Goal: Book appointment/travel/reservation

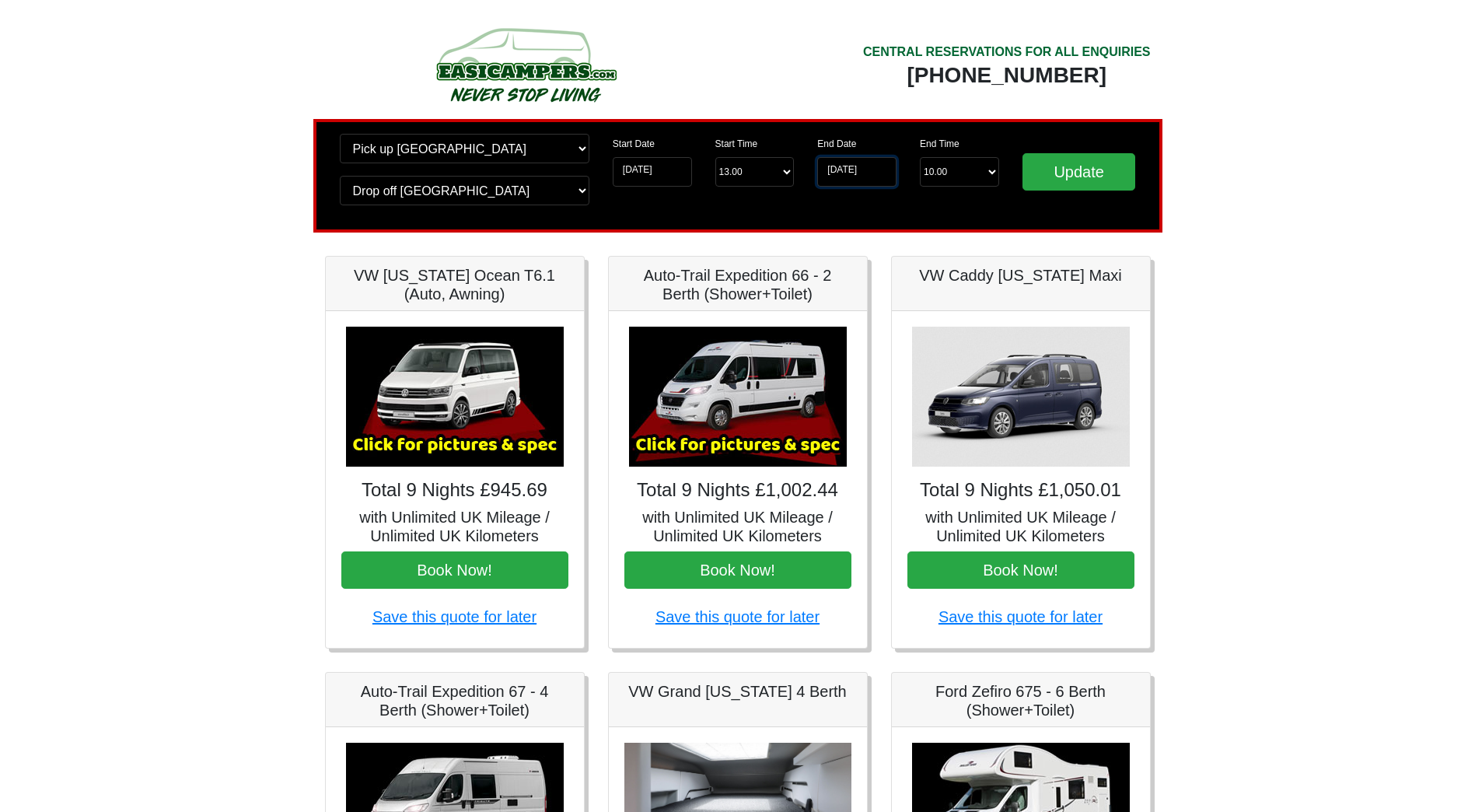
click at [875, 170] on input "11-10-2025" at bounding box center [857, 171] width 80 height 29
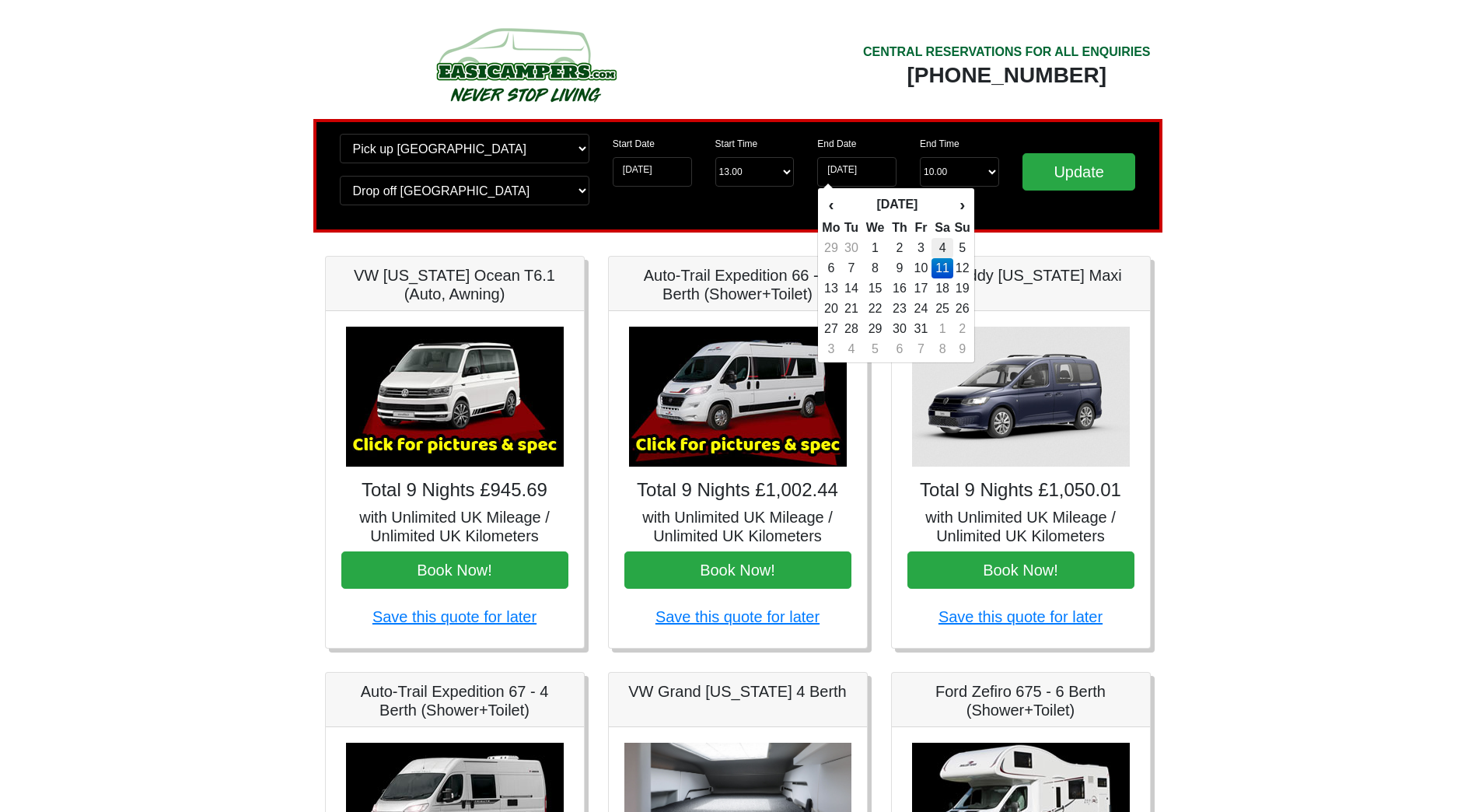
click at [941, 243] on td "4" at bounding box center [942, 248] width 22 height 21
type input "[DATE]"
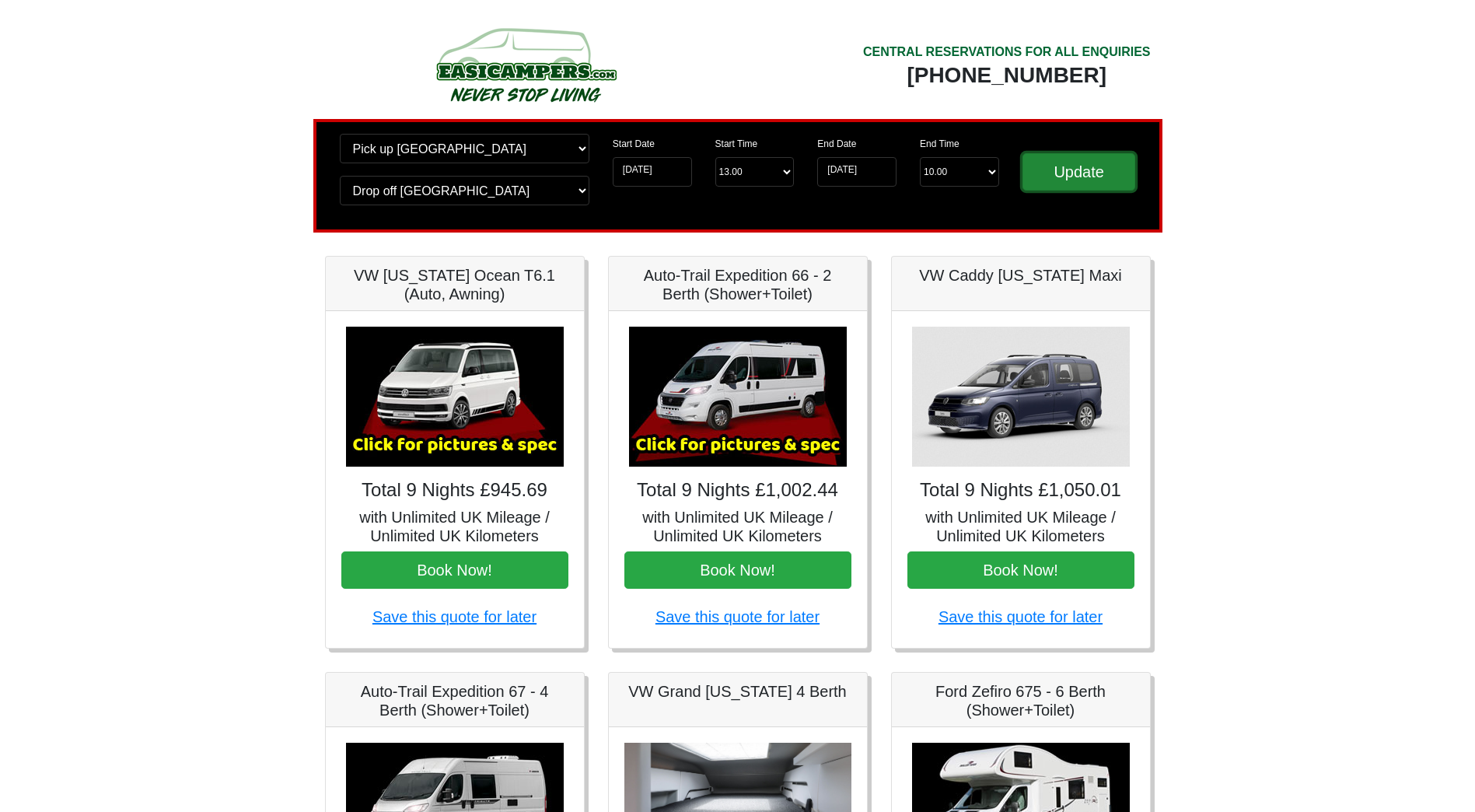
click at [1044, 177] on input "Update" at bounding box center [1079, 172] width 114 height 38
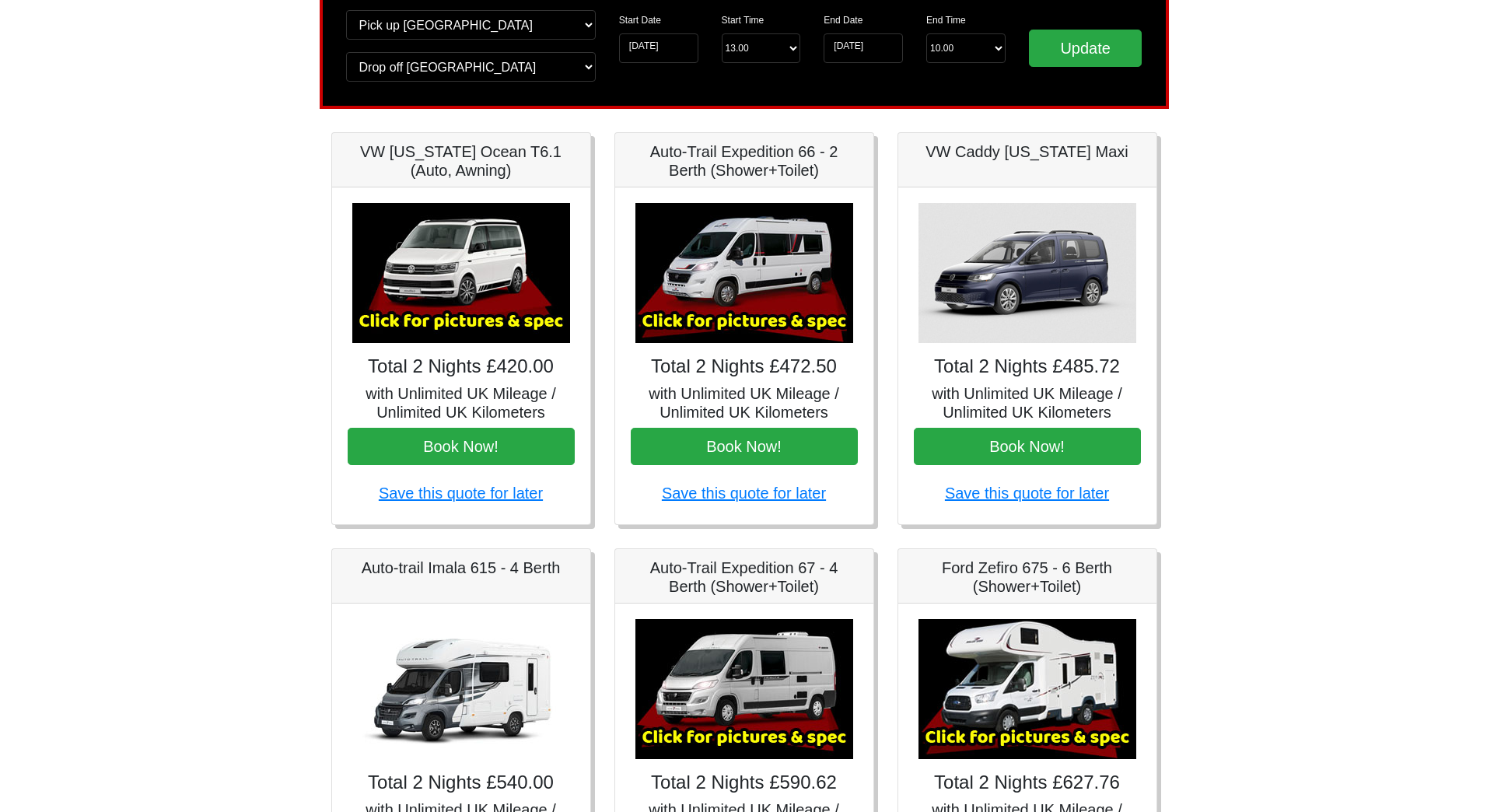
scroll to position [118, 0]
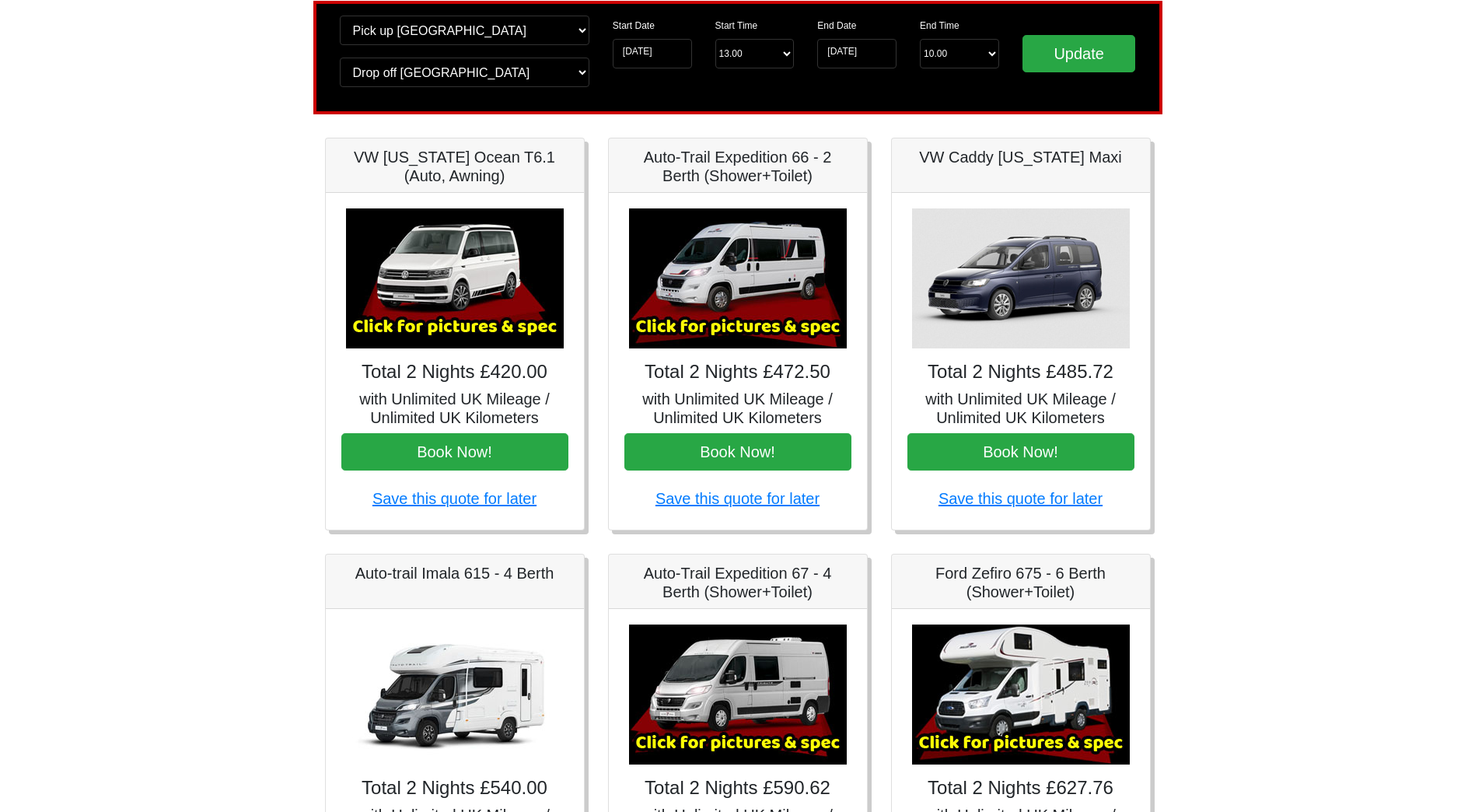
click at [416, 271] on img at bounding box center [455, 278] width 218 height 140
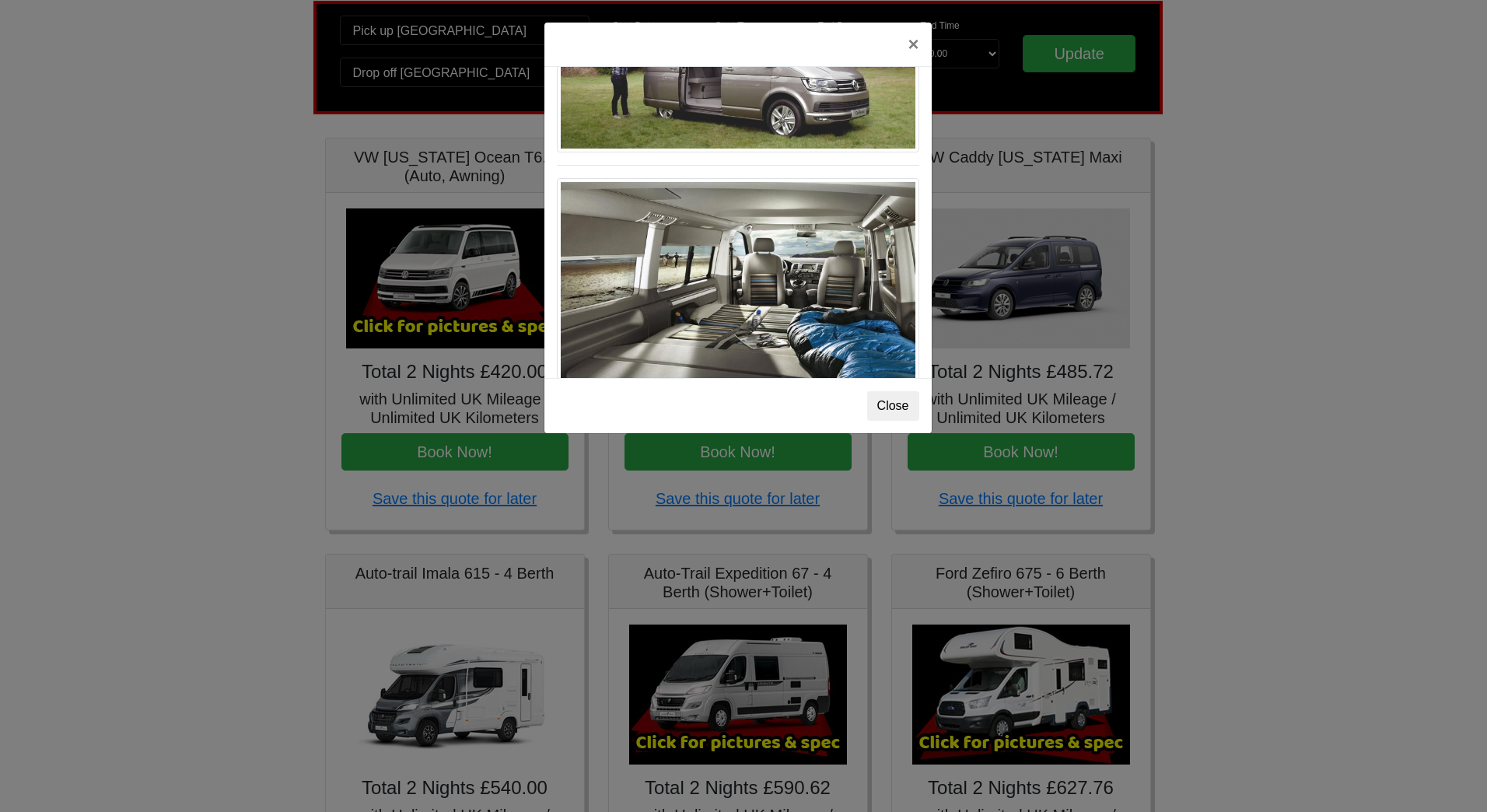
scroll to position [1696, 0]
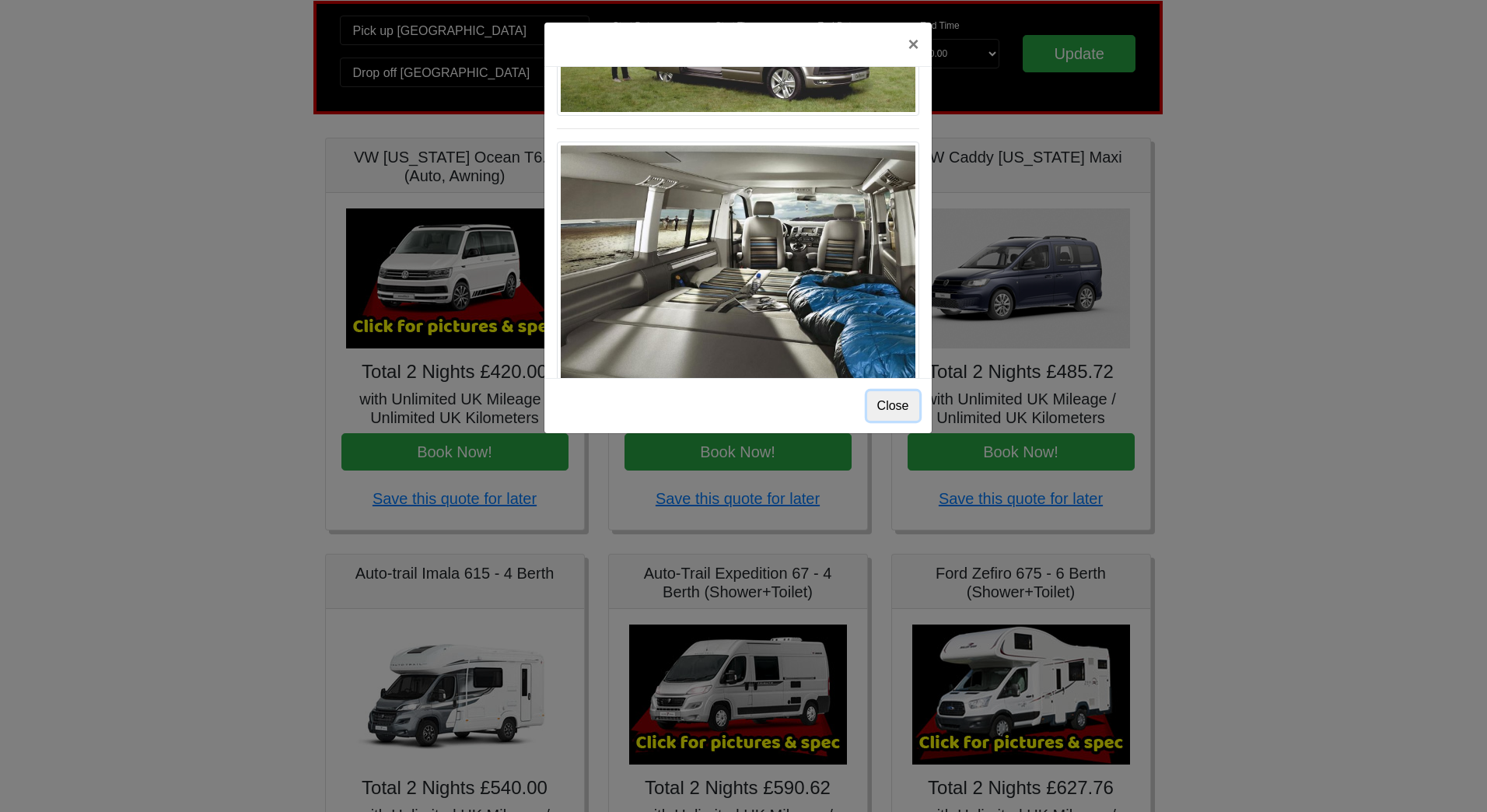
click at [891, 397] on button "Close" at bounding box center [893, 406] width 52 height 29
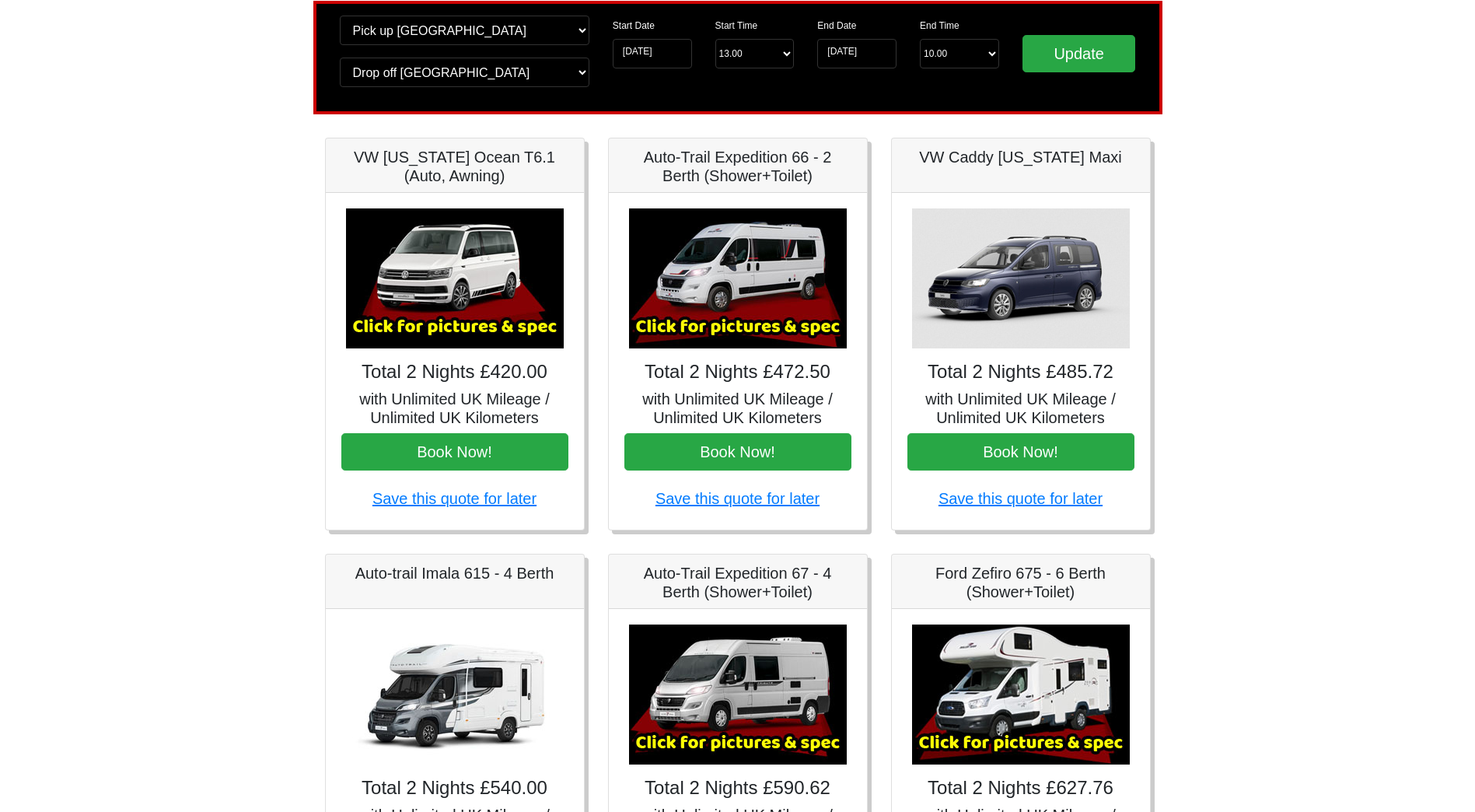
click at [794, 307] on img at bounding box center [738, 278] width 218 height 140
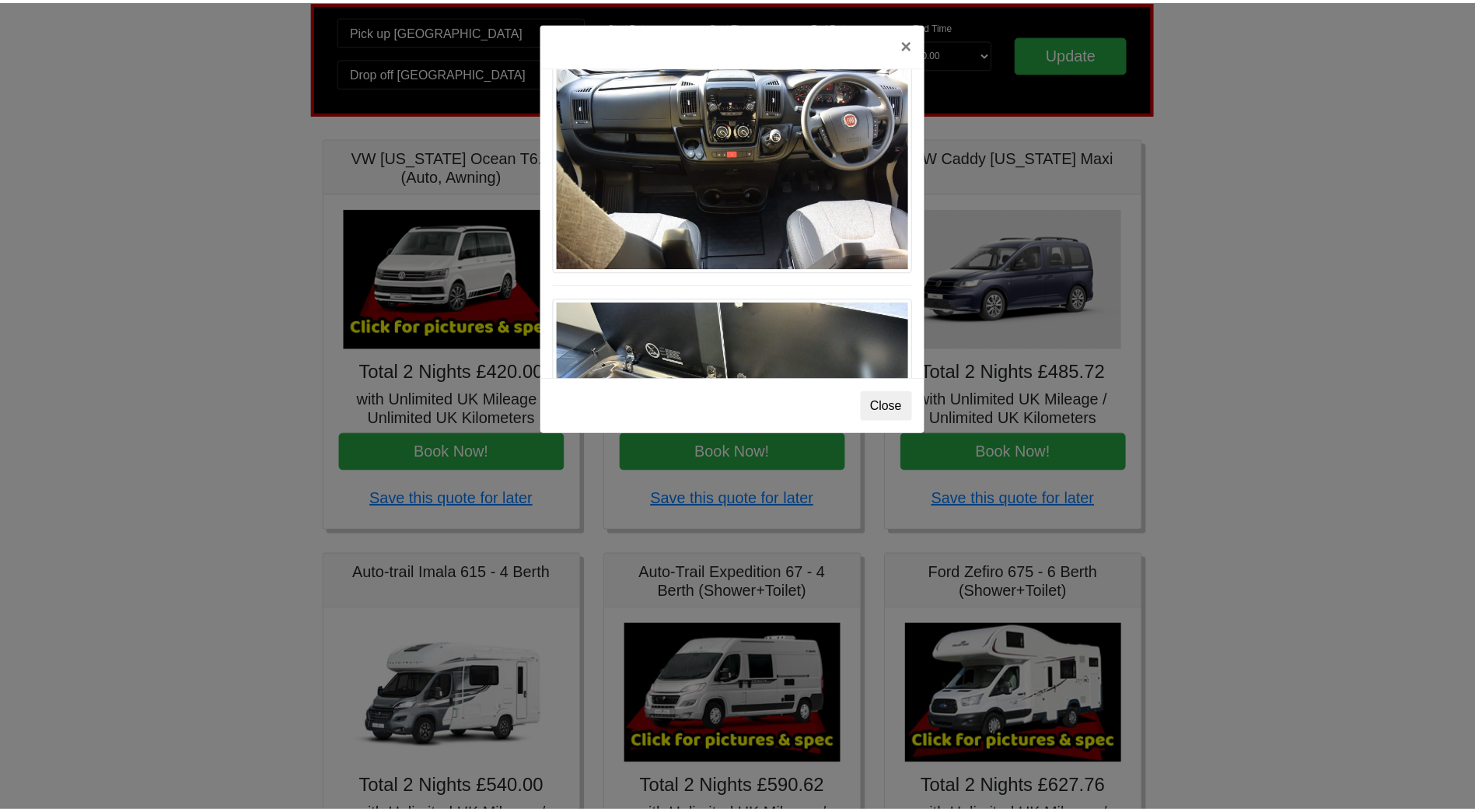
scroll to position [1617, 0]
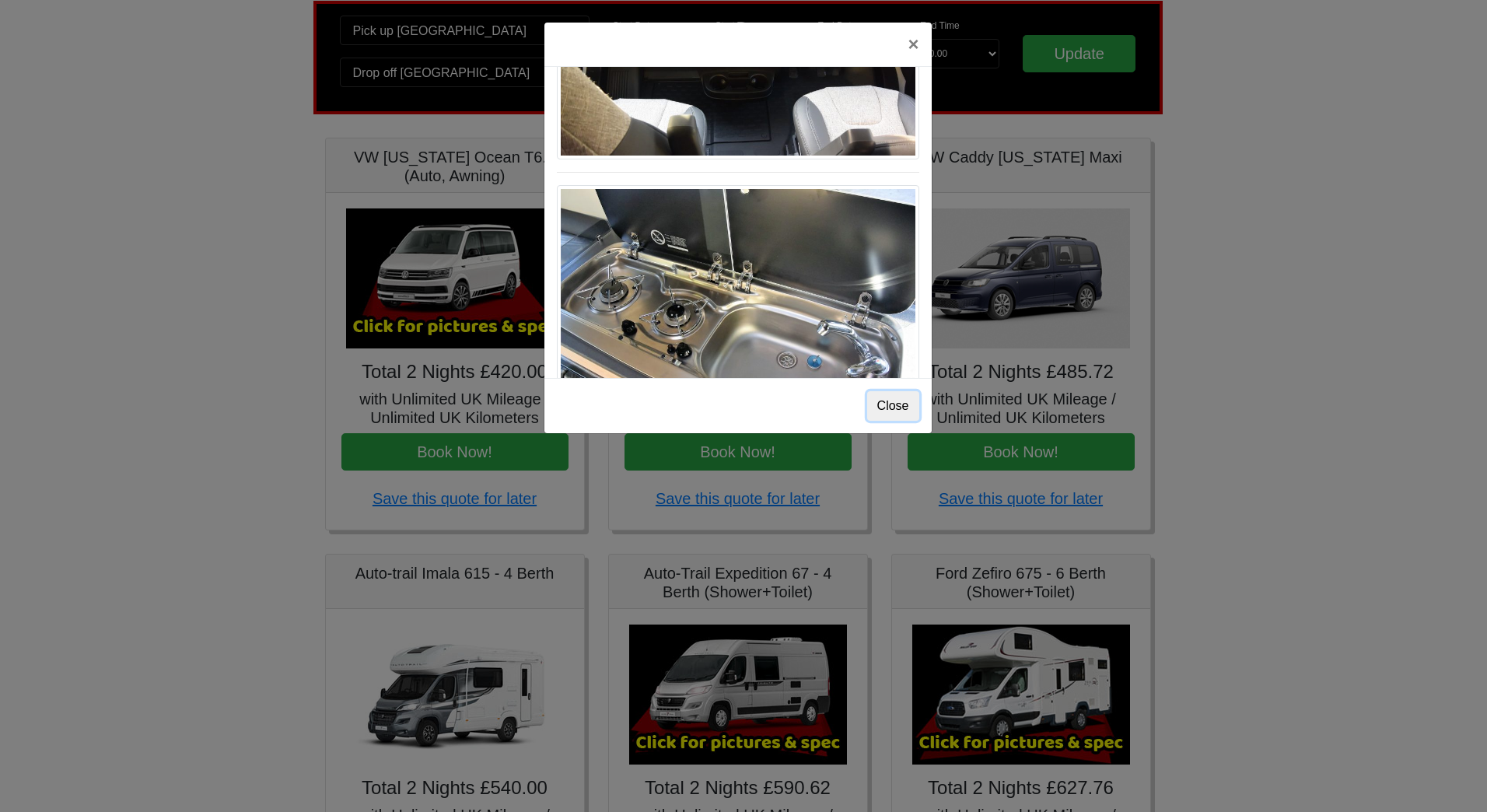
click at [897, 393] on button "Close" at bounding box center [893, 406] width 52 height 29
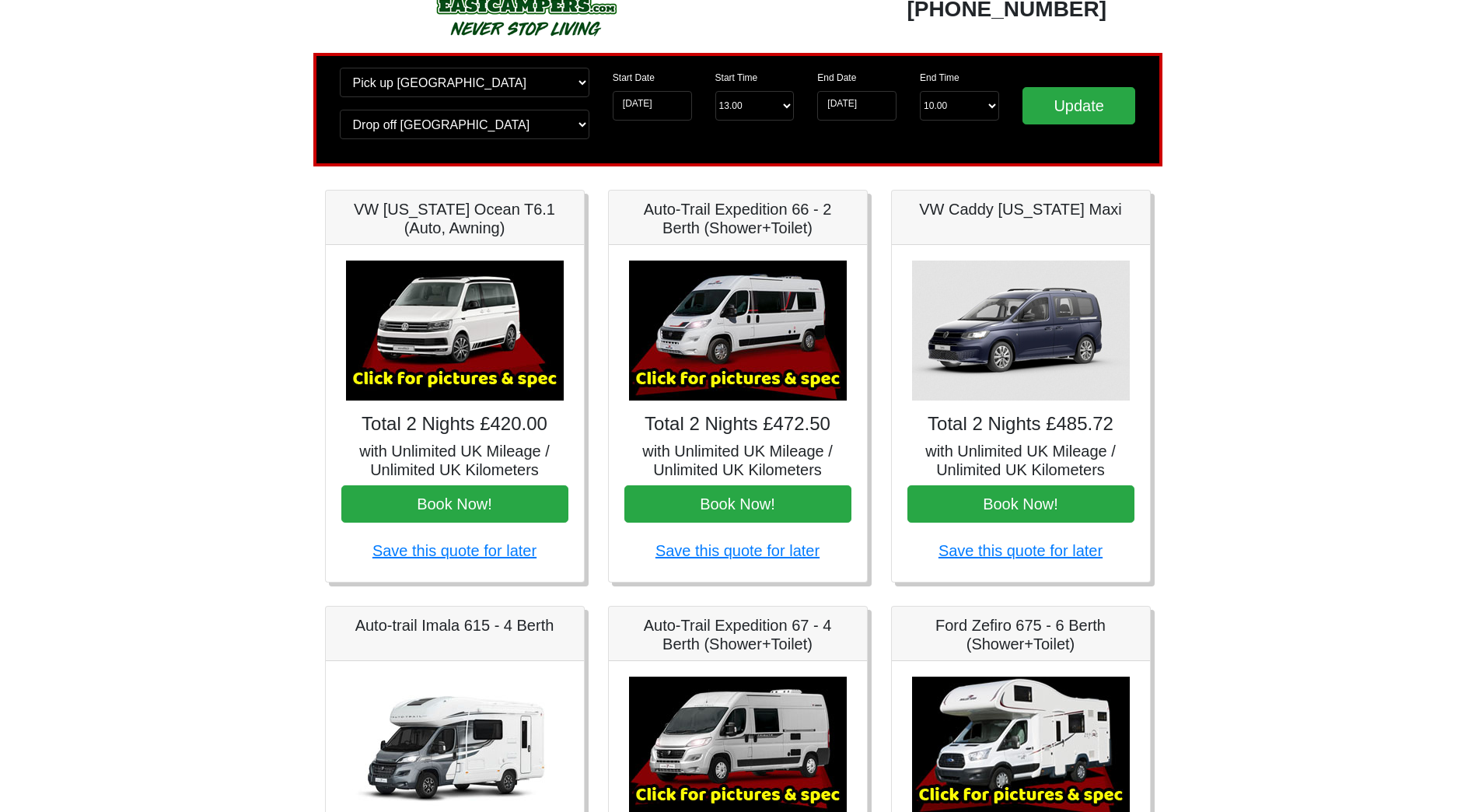
scroll to position [0, 0]
